Goal: Task Accomplishment & Management: Manage account settings

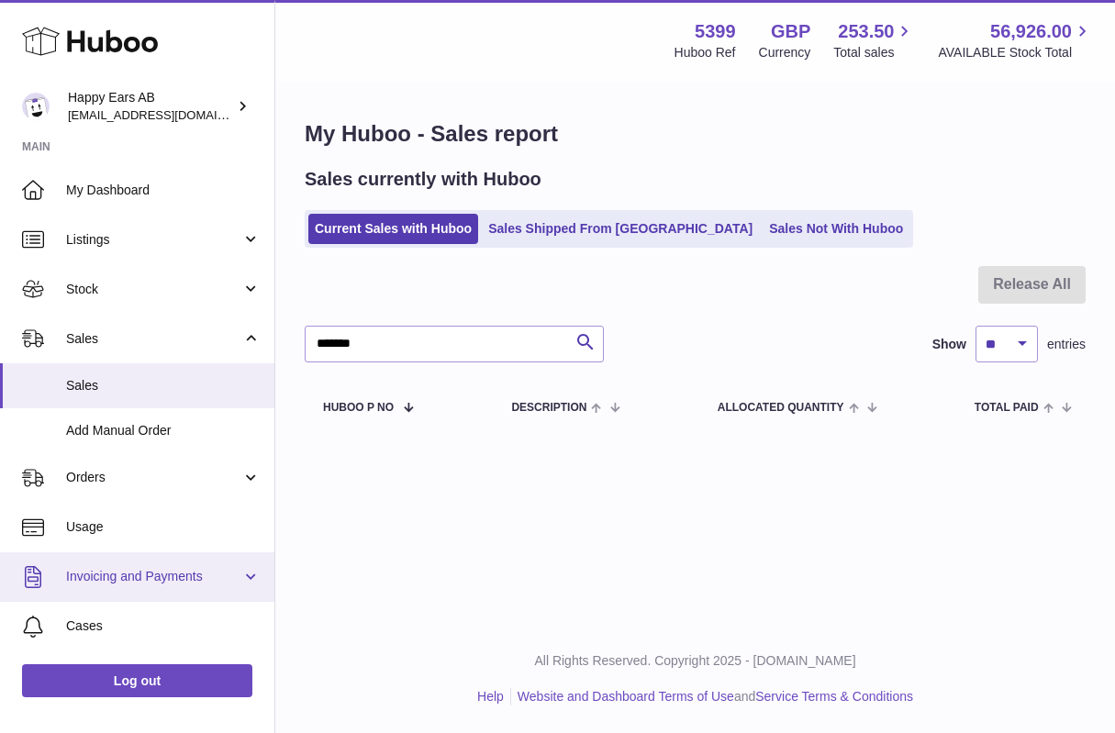
click at [154, 563] on link "Invoicing and Payments" at bounding box center [137, 577] width 274 height 50
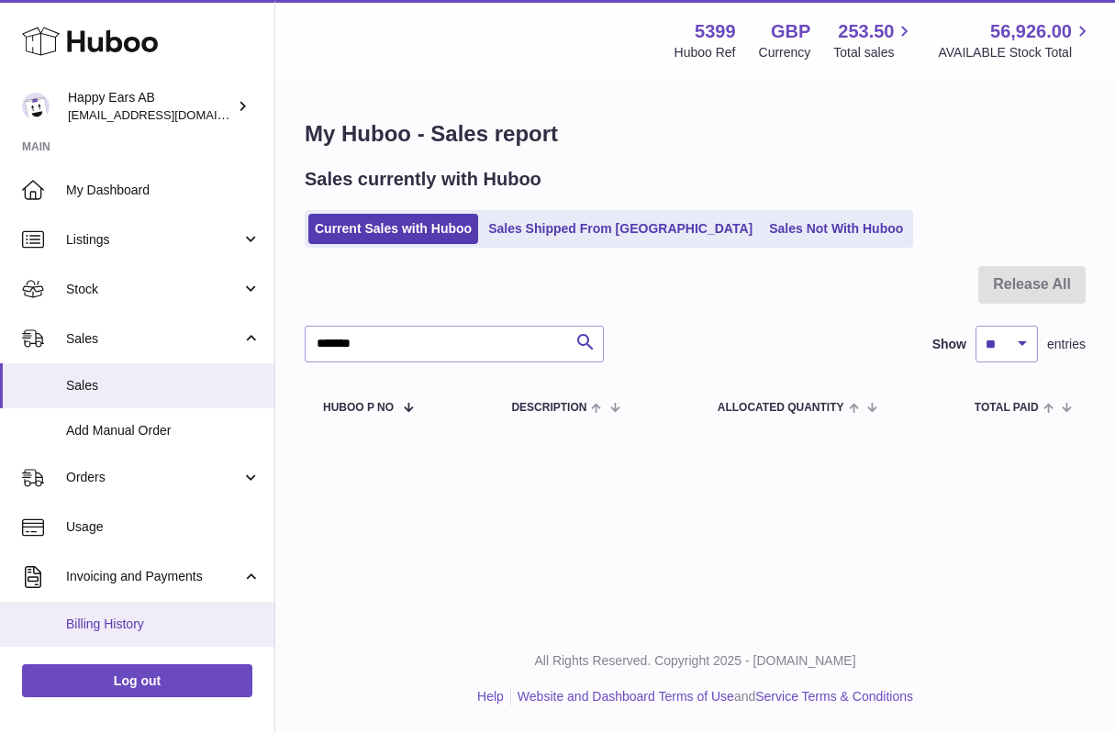
click at [114, 622] on span "Billing History" at bounding box center [163, 624] width 195 height 17
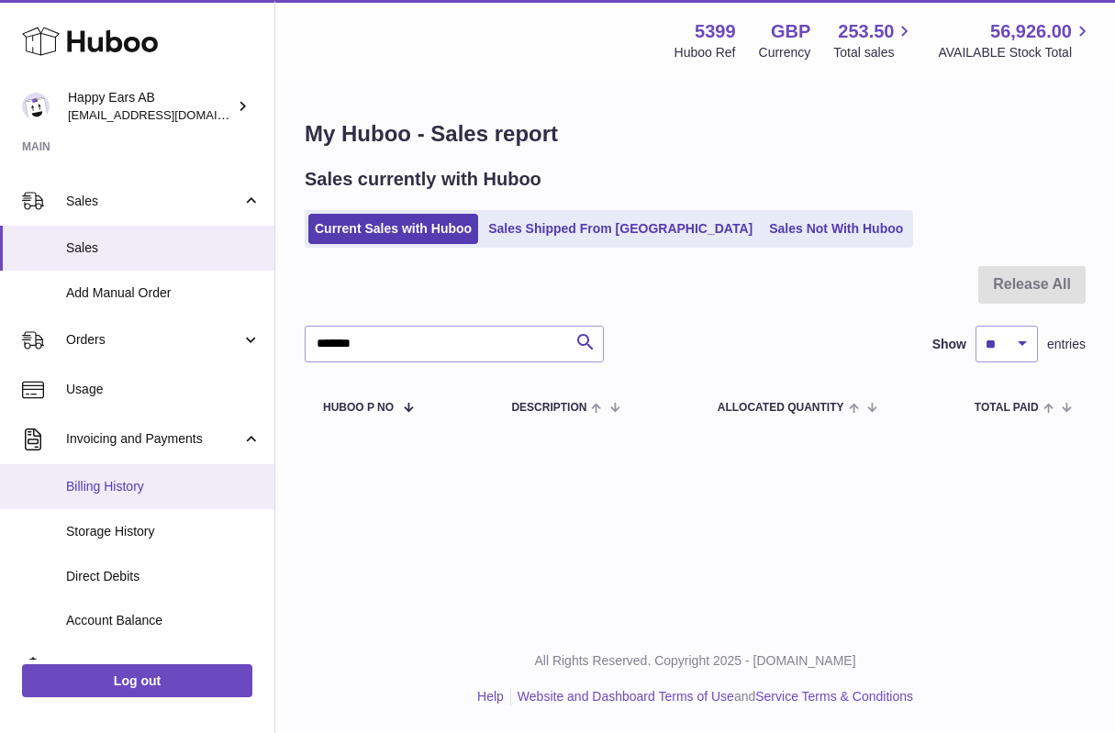
scroll to position [194, 0]
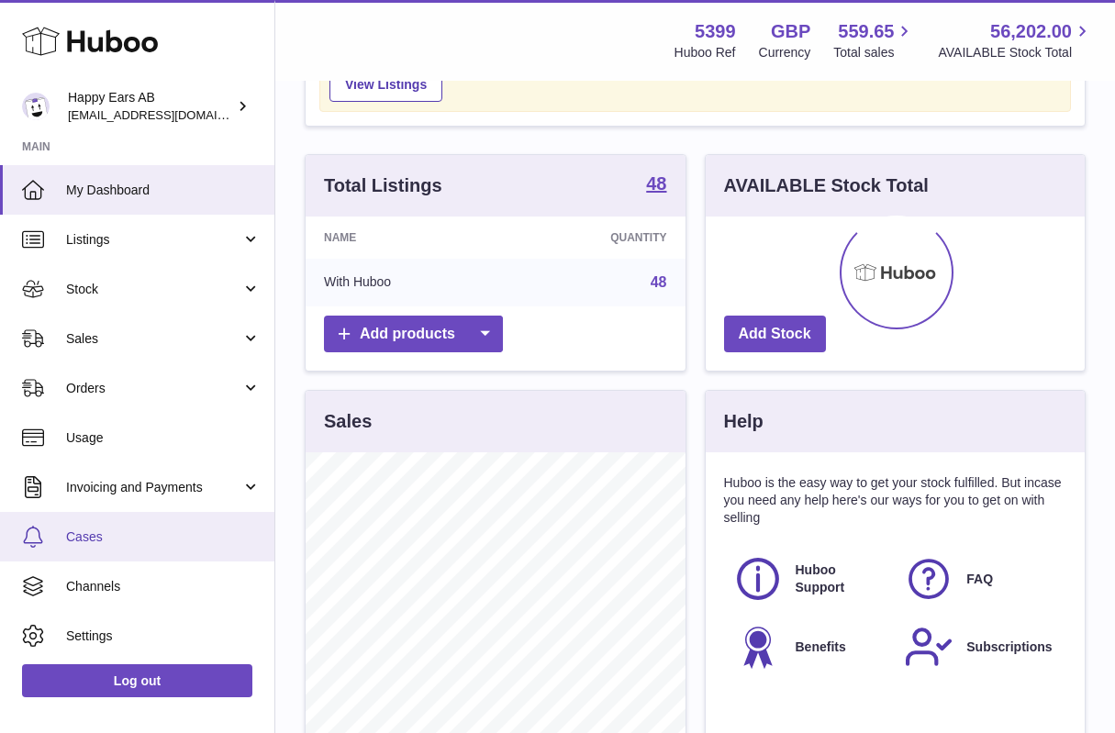
scroll to position [139, 0]
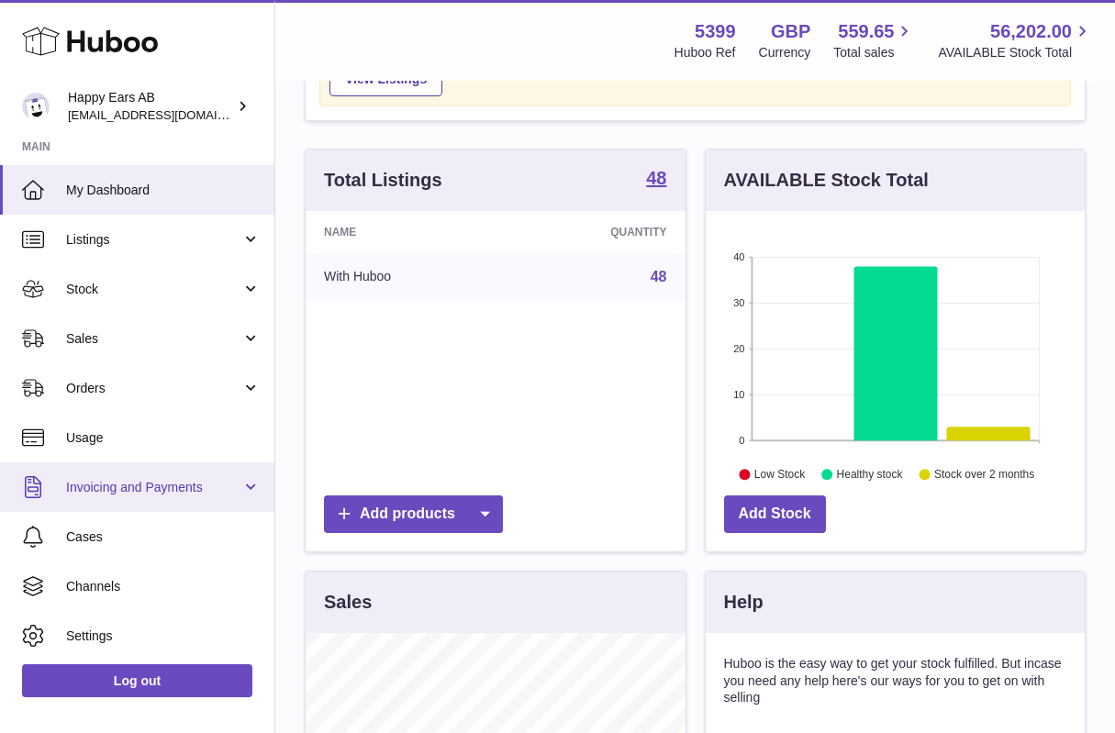
click at [144, 486] on span "Invoicing and Payments" at bounding box center [153, 487] width 175 height 17
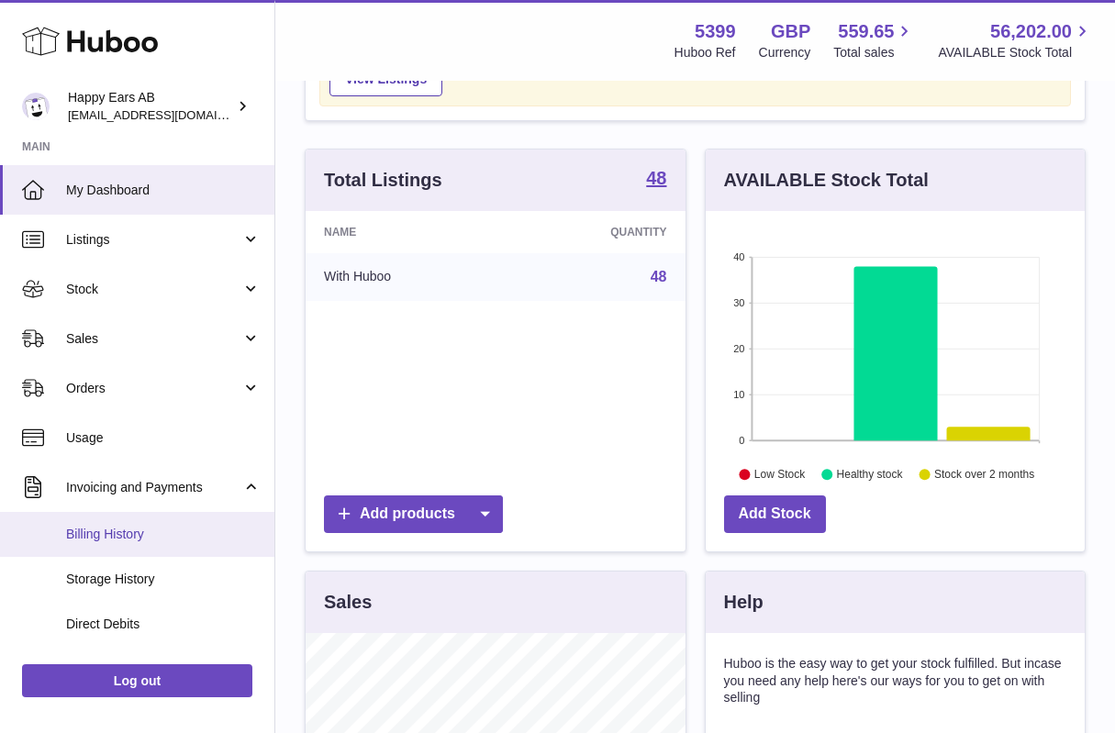
scroll to position [22, 0]
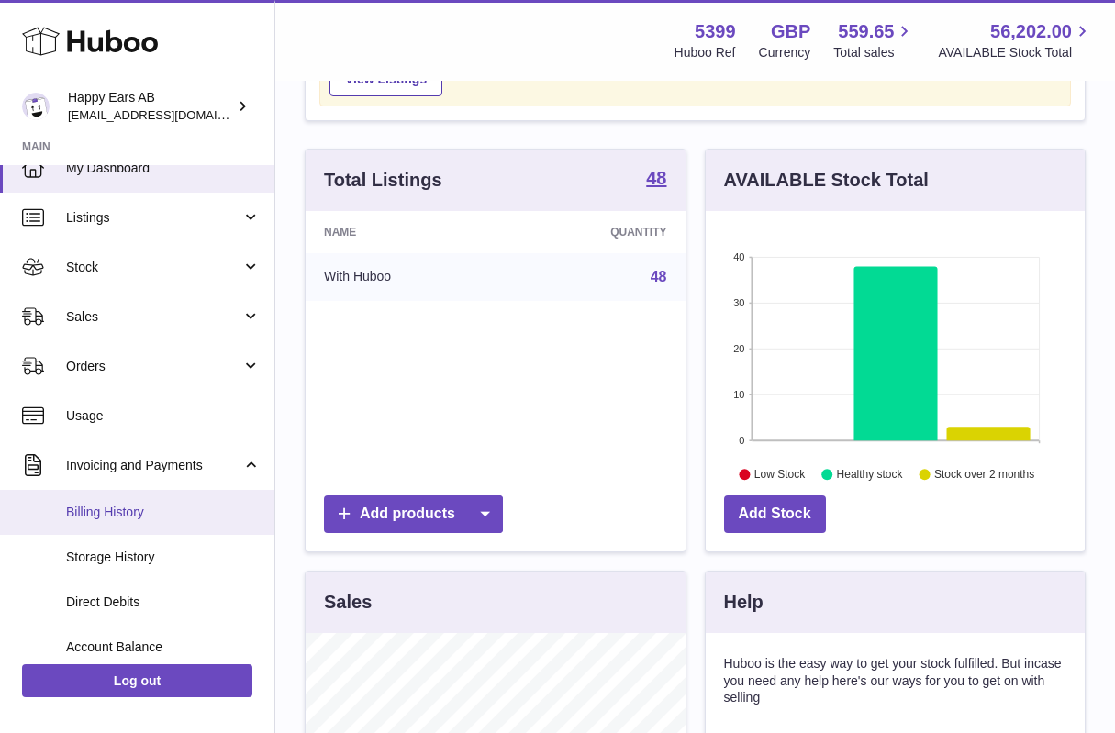
click at [112, 509] on span "Billing History" at bounding box center [163, 512] width 195 height 17
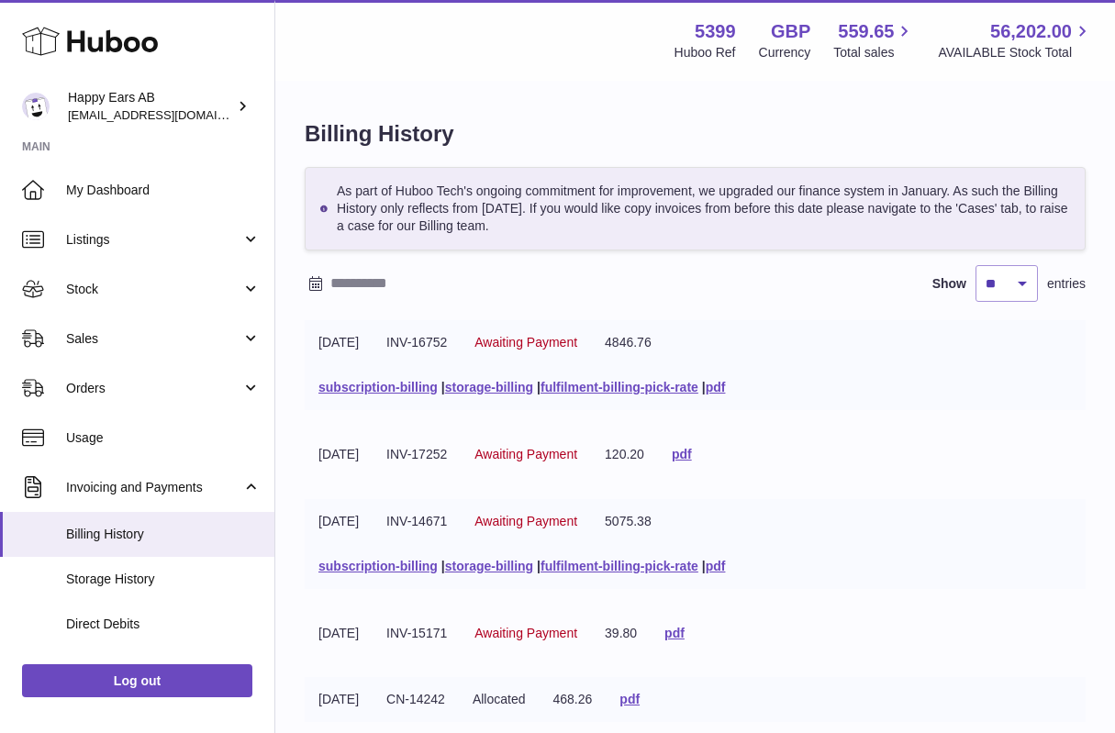
scroll to position [6, 0]
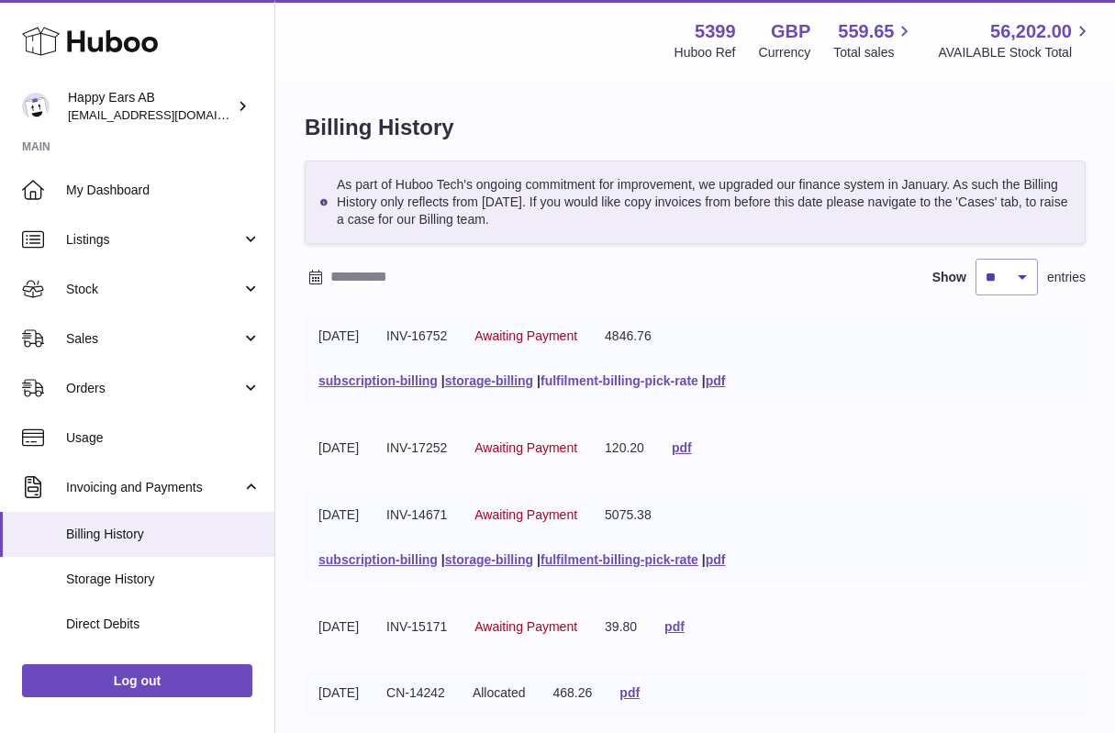
click at [589, 384] on link "fulfilment-billing-pick-rate" at bounding box center [619, 380] width 158 height 15
